Goal: Information Seeking & Learning: Check status

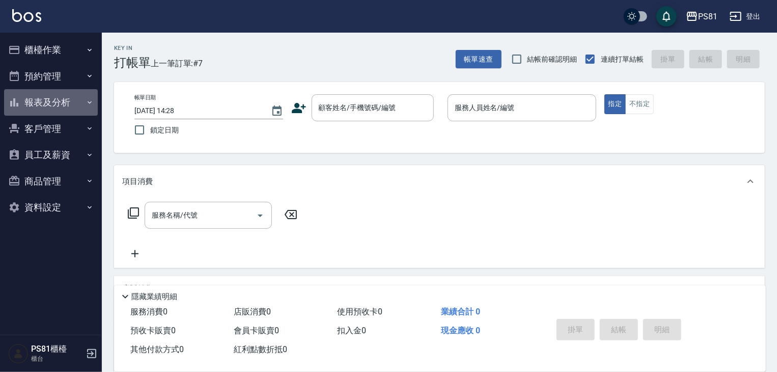
click at [52, 101] on button "報表及分析" at bounding box center [51, 102] width 94 height 26
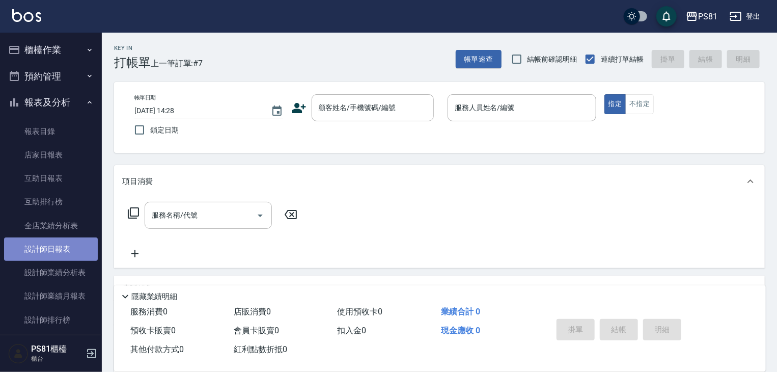
click at [74, 245] on link "設計師日報表" at bounding box center [51, 248] width 94 height 23
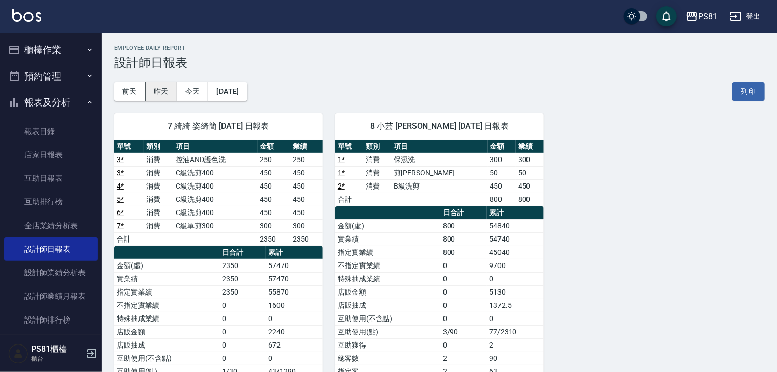
click at [152, 94] on button "昨天" at bounding box center [162, 91] width 32 height 19
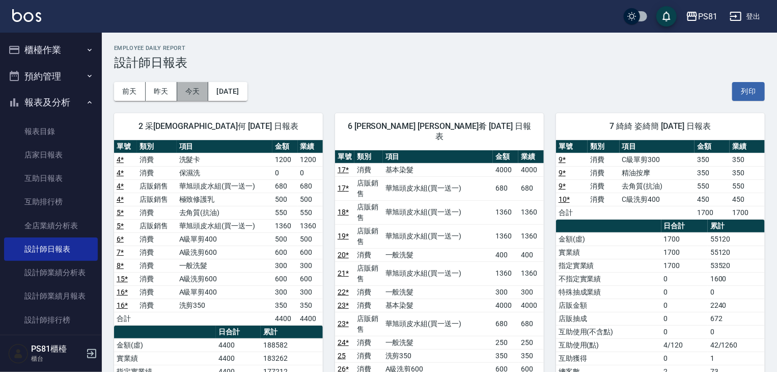
click at [197, 95] on button "今天" at bounding box center [193, 91] width 32 height 19
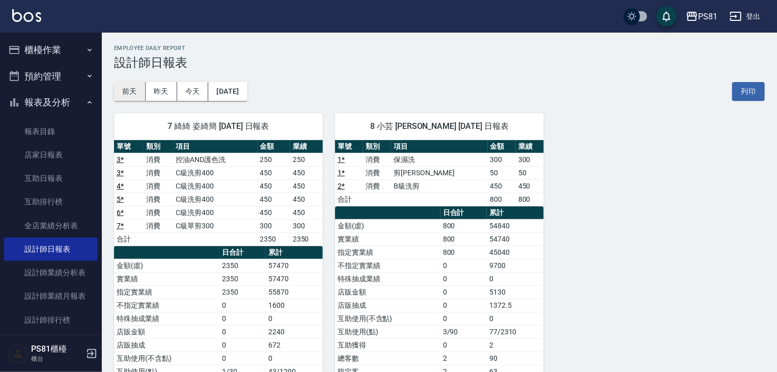
click at [136, 92] on button "前天" at bounding box center [130, 91] width 32 height 19
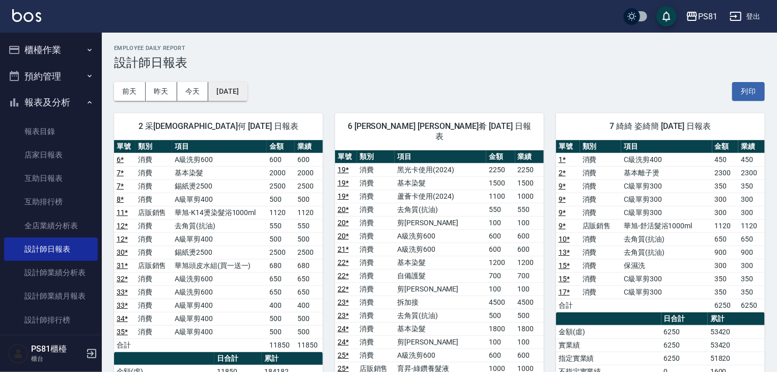
click at [247, 100] on button "[DATE]" at bounding box center [227, 91] width 39 height 19
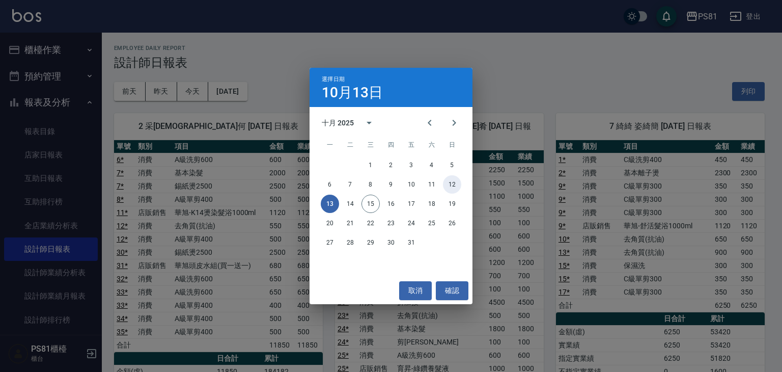
click at [449, 181] on button "12" at bounding box center [452, 184] width 18 height 18
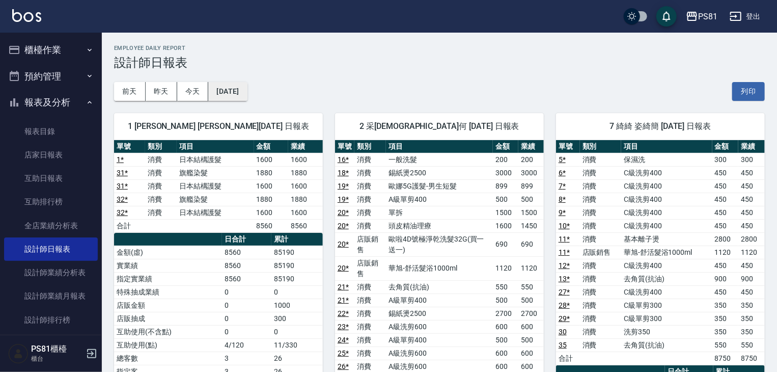
click at [247, 99] on button "[DATE]" at bounding box center [227, 91] width 39 height 19
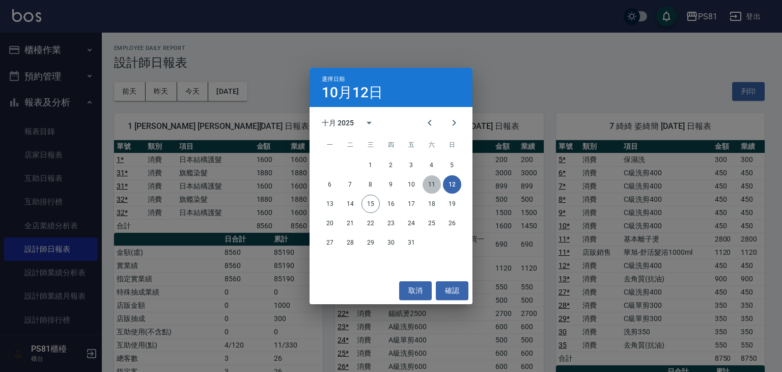
click at [436, 186] on button "11" at bounding box center [432, 184] width 18 height 18
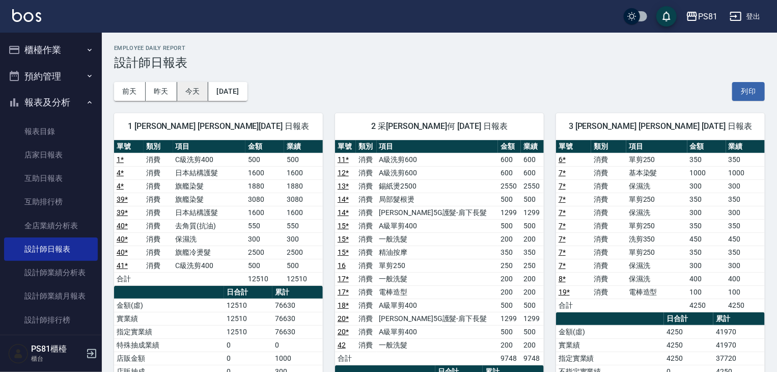
click at [201, 84] on button "今天" at bounding box center [193, 91] width 32 height 19
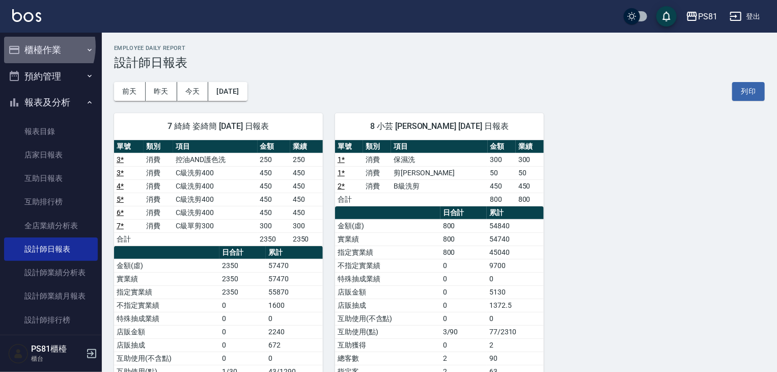
click at [33, 47] on button "櫃檯作業" at bounding box center [51, 50] width 94 height 26
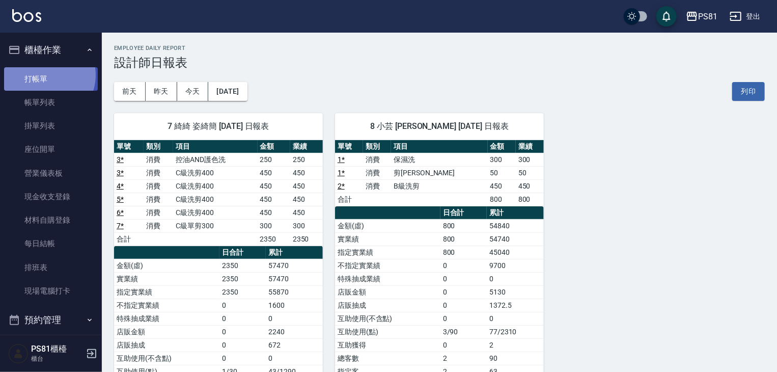
click at [43, 75] on link "打帳單" at bounding box center [51, 78] width 94 height 23
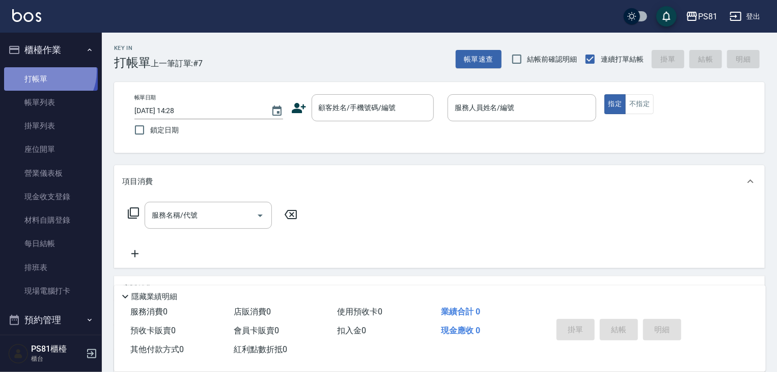
click at [44, 71] on link "打帳單" at bounding box center [51, 78] width 94 height 23
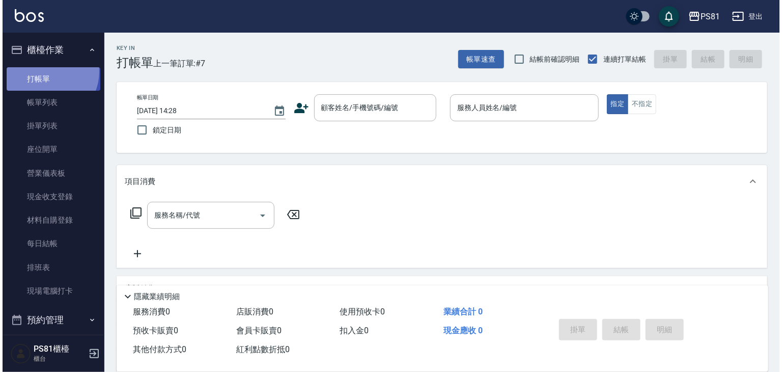
scroll to position [153, 0]
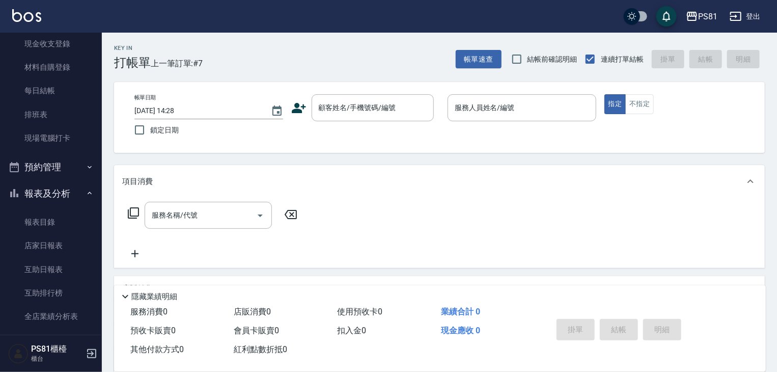
click at [44, 71] on ul "打帳單 帳單列表 掛單列表 座位開單 營業儀表板 現金收支登錄 材料自購登錄 每日結帳 排班表 現場電腦打卡" at bounding box center [51, 32] width 94 height 244
click at [22, 115] on link "排班表" at bounding box center [51, 114] width 94 height 23
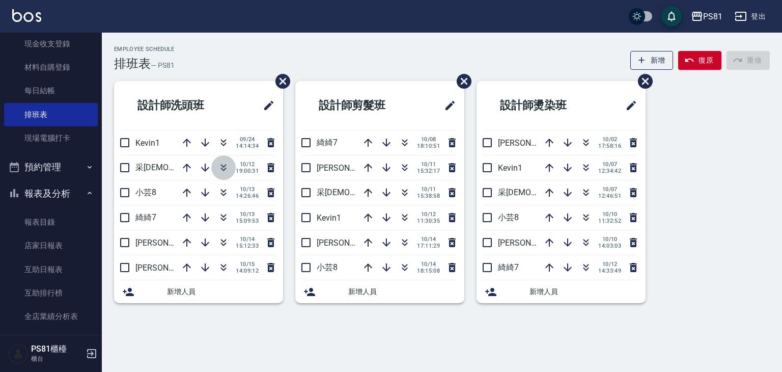
click at [226, 170] on icon "button" at bounding box center [223, 167] width 12 height 12
